Goal: Complete application form: Complete application form

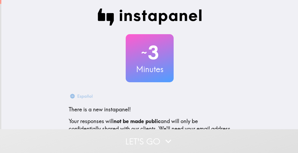
scroll to position [69, 0]
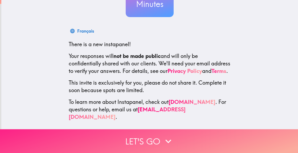
click at [139, 139] on button "Let's go" at bounding box center [149, 141] width 298 height 24
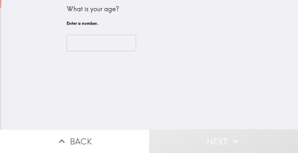
scroll to position [0, 0]
click at [105, 42] on input "number" at bounding box center [102, 43] width 70 height 17
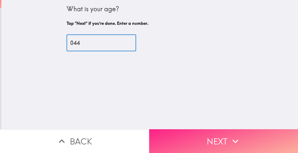
type input "044"
click at [197, 141] on button "Next" at bounding box center [223, 141] width 149 height 24
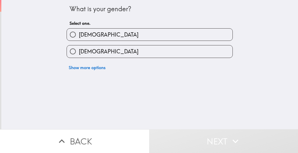
click at [116, 33] on label "[DEMOGRAPHIC_DATA]" at bounding box center [150, 35] width 166 height 12
click at [79, 33] on input "[DEMOGRAPHIC_DATA]" at bounding box center [73, 35] width 12 height 12
radio input "true"
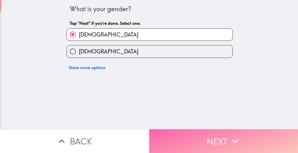
click at [196, 140] on button "Next" at bounding box center [223, 141] width 149 height 24
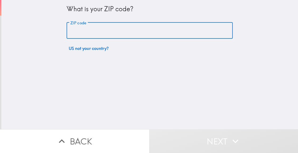
click at [104, 29] on input "ZIP code" at bounding box center [150, 30] width 166 height 17
type input "62704"
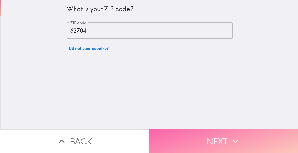
click at [202, 135] on button "Next" at bounding box center [223, 141] width 149 height 24
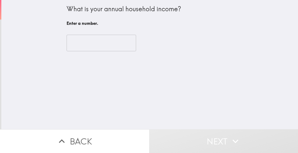
click at [95, 42] on input "number" at bounding box center [102, 43] width 70 height 17
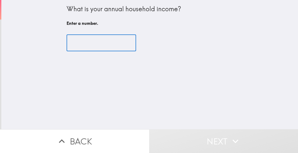
click at [106, 10] on div "What is your annual household income?" at bounding box center [150, 9] width 166 height 9
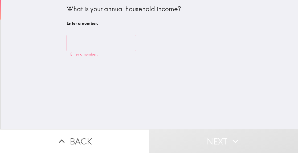
click at [106, 10] on div "What is your annual household income?" at bounding box center [150, 9] width 166 height 9
click at [104, 8] on div "What is your annual household income?" at bounding box center [150, 9] width 166 height 9
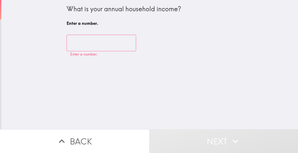
click at [104, 8] on div "What is your annual household income?" at bounding box center [150, 9] width 166 height 9
click at [94, 45] on input "number" at bounding box center [102, 43] width 70 height 17
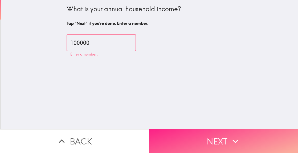
type input "100000"
click at [218, 133] on button "Next" at bounding box center [223, 141] width 149 height 24
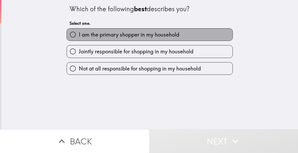
click at [95, 33] on span "I am the primary shopper in my household" at bounding box center [129, 34] width 100 height 7
click at [79, 33] on input "I am the primary shopper in my household" at bounding box center [73, 35] width 12 height 12
radio input "true"
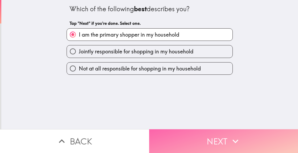
click at [184, 133] on button "Next" at bounding box center [223, 141] width 149 height 24
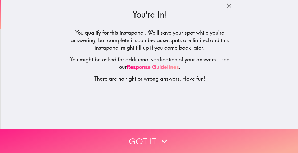
click at [145, 140] on button "Got it" at bounding box center [149, 141] width 298 height 24
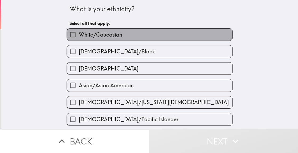
click at [86, 32] on span "White/Caucasian" at bounding box center [100, 34] width 43 height 7
click at [79, 32] on input "White/Caucasian" at bounding box center [73, 35] width 12 height 12
checkbox input "true"
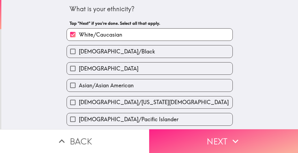
click at [185, 137] on button "Next" at bounding box center [223, 141] width 149 height 24
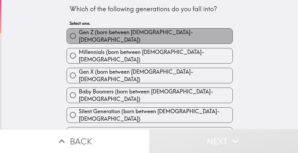
click at [115, 36] on span "Gen Z (born between [DEMOGRAPHIC_DATA]-[DEMOGRAPHIC_DATA])" at bounding box center [156, 36] width 154 height 15
click at [79, 36] on input "Gen Z (born between [DEMOGRAPHIC_DATA]-[DEMOGRAPHIC_DATA])" at bounding box center [73, 36] width 12 height 12
radio input "true"
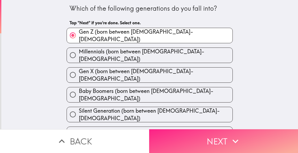
click at [212, 133] on button "Next" at bounding box center [223, 141] width 149 height 24
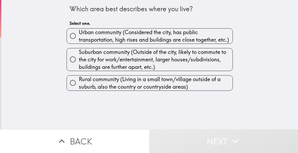
click at [101, 35] on span "Urban community (Considered the city, has public transportation, high rises and…" at bounding box center [156, 36] width 154 height 15
click at [79, 35] on input "Urban community (Considered the city, has public transportation, high rises and…" at bounding box center [73, 36] width 12 height 12
radio input "true"
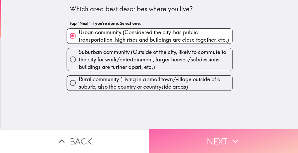
click at [196, 134] on button "Next" at bounding box center [223, 141] width 149 height 24
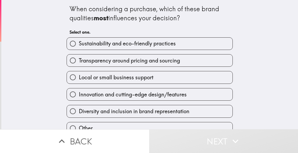
click at [114, 45] on span "Sustainability and eco-friendly practices" at bounding box center [127, 43] width 97 height 7
click at [79, 45] on input "Sustainability and eco-friendly practices" at bounding box center [73, 44] width 12 height 12
radio input "true"
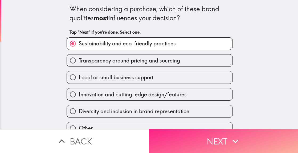
click at [182, 134] on button "Next" at bounding box center [223, 141] width 149 height 24
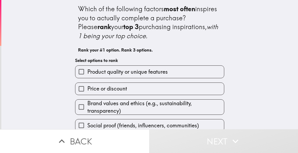
click at [114, 71] on span "Product quality or unique features" at bounding box center [127, 71] width 80 height 7
click at [87, 71] on input "Product quality or unique features" at bounding box center [81, 72] width 12 height 12
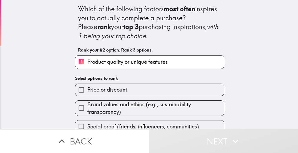
click at [109, 92] on span "Price or discount" at bounding box center [107, 89] width 40 height 7
click at [87, 92] on input "Price or discount" at bounding box center [81, 90] width 12 height 12
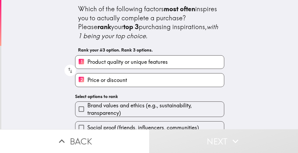
click at [104, 105] on span "Brand values and ethics (e.g., sustainability, transparency)" at bounding box center [155, 109] width 137 height 15
click at [87, 105] on input "Brand values and ethics (e.g., sustainability, transparency)" at bounding box center [81, 109] width 12 height 12
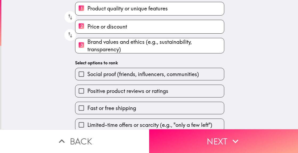
scroll to position [59, 0]
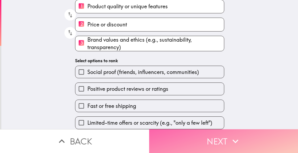
click at [201, 143] on button "Next" at bounding box center [223, 141] width 149 height 24
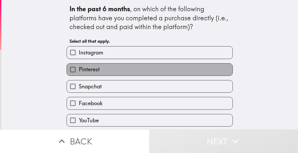
click at [93, 66] on span "Pinterest" at bounding box center [89, 69] width 21 height 7
click at [79, 66] on input "Pinterest" at bounding box center [73, 69] width 12 height 12
checkbox input "true"
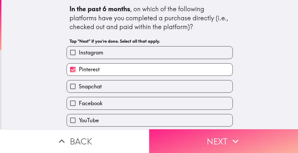
click at [196, 143] on button "Next" at bounding box center [223, 141] width 149 height 24
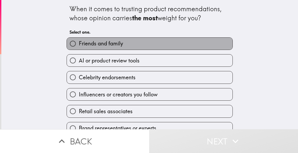
click at [94, 48] on label "Friends and family" at bounding box center [150, 44] width 166 height 12
click at [79, 48] on input "Friends and family" at bounding box center [73, 44] width 12 height 12
radio input "true"
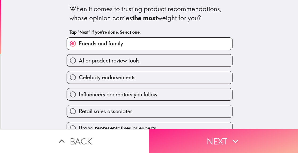
click at [186, 134] on button "Next" at bounding box center [223, 141] width 149 height 24
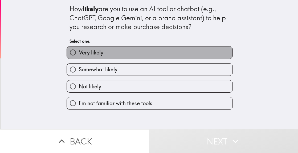
click at [100, 54] on label "Very likely" at bounding box center [150, 52] width 166 height 12
click at [79, 54] on input "Very likely" at bounding box center [73, 52] width 12 height 12
radio input "true"
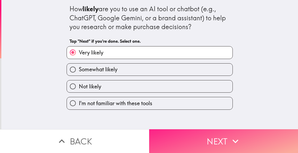
click at [173, 139] on button "Next" at bounding box center [223, 141] width 149 height 24
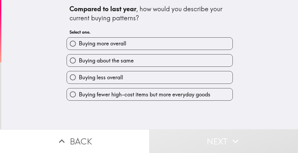
click at [100, 42] on span "Buying more overall" at bounding box center [102, 43] width 47 height 7
click at [79, 42] on input "Buying more overall" at bounding box center [73, 44] width 12 height 12
radio input "true"
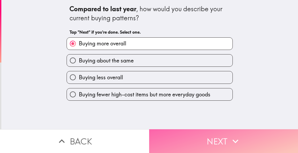
click at [195, 134] on button "Next" at bounding box center [223, 141] width 149 height 24
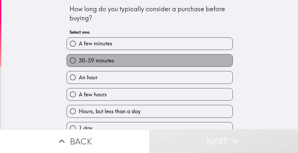
click at [105, 60] on span "30-59 minutes" at bounding box center [96, 60] width 35 height 7
click at [79, 60] on input "30-59 minutes" at bounding box center [73, 60] width 12 height 12
radio input "true"
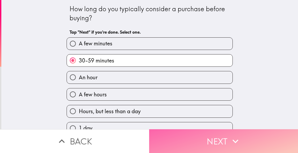
click at [176, 138] on button "Next" at bounding box center [223, 141] width 149 height 24
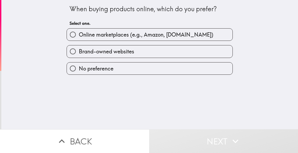
click at [106, 55] on span "Brand-owned websites" at bounding box center [106, 51] width 55 height 7
click at [79, 55] on input "Brand-owned websites" at bounding box center [73, 51] width 12 height 12
radio input "true"
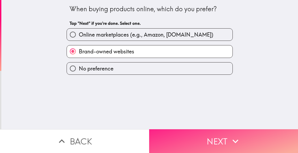
click at [192, 129] on button "Next" at bounding box center [223, 141] width 149 height 24
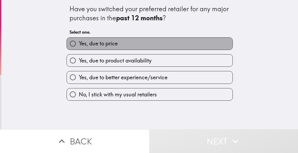
click at [92, 46] on span "Yes, due to price" at bounding box center [98, 43] width 39 height 7
click at [79, 46] on input "Yes, due to price" at bounding box center [73, 44] width 12 height 12
radio input "true"
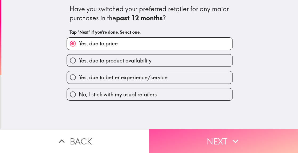
drag, startPoint x: 184, startPoint y: 135, endPoint x: 165, endPoint y: 124, distance: 22.7
click at [184, 135] on button "Next" at bounding box center [223, 141] width 149 height 24
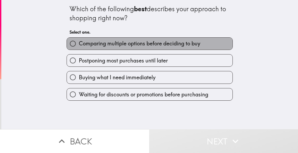
click at [108, 42] on span "Comparing multiple options before deciding to buy" at bounding box center [140, 43] width 122 height 7
click at [79, 42] on input "Comparing multiple options before deciding to buy" at bounding box center [73, 44] width 12 height 12
radio input "true"
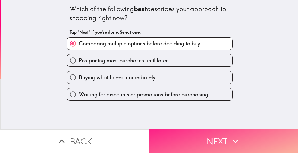
click at [188, 133] on button "Next" at bounding box center [223, 141] width 149 height 24
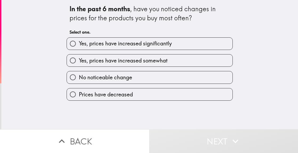
click at [110, 45] on span "Yes, prices have increased significantly" at bounding box center [125, 43] width 93 height 7
click at [79, 45] on input "Yes, prices have increased significantly" at bounding box center [73, 44] width 12 height 12
radio input "true"
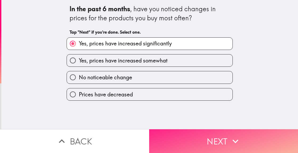
click at [177, 133] on button "Next" at bounding box center [223, 141] width 149 height 24
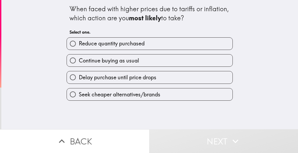
click at [98, 44] on span "Reduce quantity purchased" at bounding box center [112, 43] width 66 height 7
click at [79, 44] on input "Reduce quantity purchased" at bounding box center [73, 44] width 12 height 12
radio input "true"
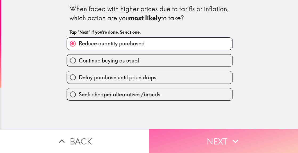
click at [164, 129] on button "Next" at bounding box center [223, 141] width 149 height 24
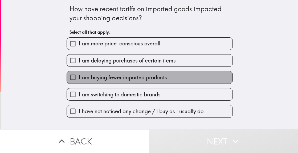
click at [113, 75] on span "I am buying fewer imported products" at bounding box center [123, 77] width 88 height 7
click at [79, 75] on input "I am buying fewer imported products" at bounding box center [73, 77] width 12 height 12
checkbox input "true"
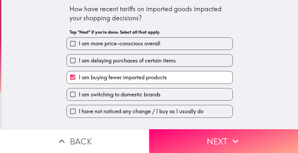
click at [91, 44] on span "I am more price-conscious overall" at bounding box center [120, 43] width 82 height 7
click at [79, 44] on input "I am more price-conscious overall" at bounding box center [73, 44] width 12 height 12
checkbox input "true"
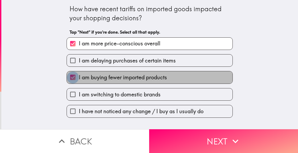
click at [72, 76] on input "I am buying fewer imported products" at bounding box center [73, 77] width 12 height 12
checkbox input "false"
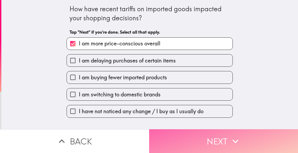
click at [204, 142] on button "Next" at bounding box center [223, 141] width 149 height 24
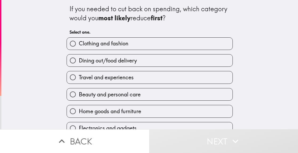
click at [91, 42] on span "Clothing and fashion" at bounding box center [104, 43] width 50 height 7
click at [79, 42] on input "Clothing and fashion" at bounding box center [73, 44] width 12 height 12
radio input "true"
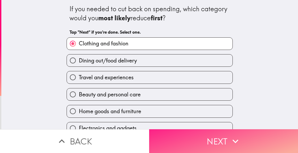
click at [192, 139] on button "Next" at bounding box center [223, 141] width 149 height 24
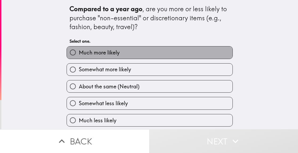
click at [89, 54] on span "Much more likely" at bounding box center [99, 52] width 41 height 7
click at [79, 54] on input "Much more likely" at bounding box center [73, 52] width 12 height 12
radio input "true"
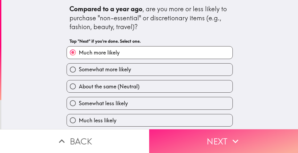
click at [174, 136] on button "Next" at bounding box center [223, 141] width 149 height 24
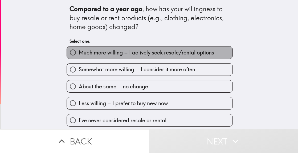
click at [103, 52] on span "Much more willing – I actively seek resale/rental options" at bounding box center [146, 52] width 135 height 7
click at [79, 52] on input "Much more willing – I actively seek resale/rental options" at bounding box center [73, 52] width 12 height 12
radio input "true"
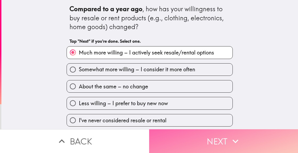
click at [182, 138] on button "Next" at bounding box center [223, 141] width 149 height 24
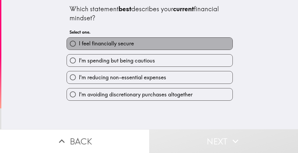
click at [104, 43] on span "I feel financially secure" at bounding box center [106, 43] width 55 height 7
click at [79, 43] on input "I feel financially secure" at bounding box center [73, 44] width 12 height 12
radio input "true"
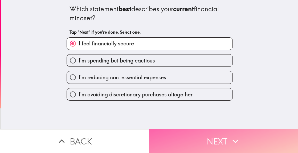
click at [164, 129] on button "Next" at bounding box center [223, 141] width 149 height 24
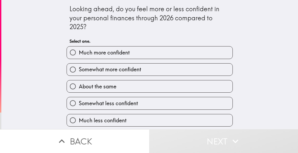
click at [102, 53] on span "Much more confident" at bounding box center [104, 52] width 51 height 7
click at [79, 53] on input "Much more confident" at bounding box center [73, 52] width 12 height 12
radio input "true"
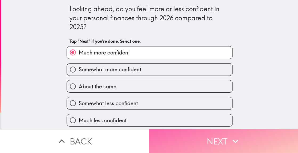
click at [168, 136] on button "Next" at bounding box center [223, 141] width 149 height 24
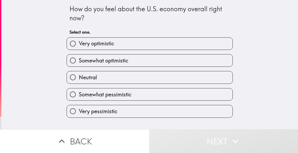
click at [101, 44] on span "Very optimistic" at bounding box center [96, 43] width 35 height 7
click at [79, 44] on input "Very optimistic" at bounding box center [73, 44] width 12 height 12
radio input "true"
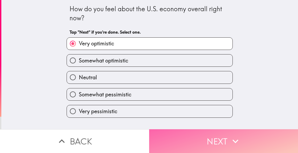
click at [168, 139] on button "Next" at bounding box center [223, 141] width 149 height 24
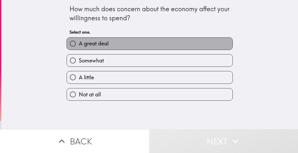
click at [98, 41] on span "A great deal" at bounding box center [94, 43] width 30 height 7
click at [79, 41] on input "A great deal" at bounding box center [73, 44] width 12 height 12
radio input "true"
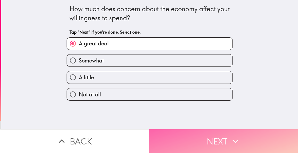
click at [182, 140] on button "Next" at bounding box center [223, 141] width 149 height 24
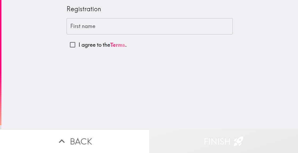
click at [188, 137] on button "Finish" at bounding box center [223, 141] width 149 height 24
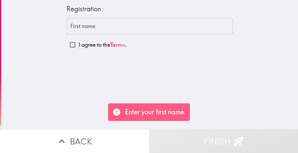
click at [102, 27] on input "First name" at bounding box center [150, 26] width 166 height 17
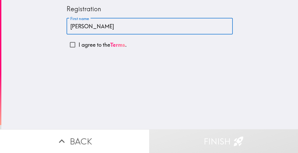
type input "[PERSON_NAME]"
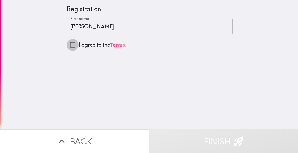
click at [70, 43] on input "I agree to the Terms ." at bounding box center [73, 45] width 12 height 12
checkbox input "true"
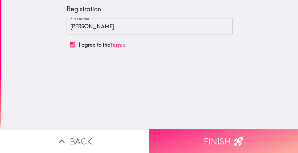
click at [216, 140] on button "Finish" at bounding box center [223, 141] width 149 height 24
